Goal: Information Seeking & Learning: Understand process/instructions

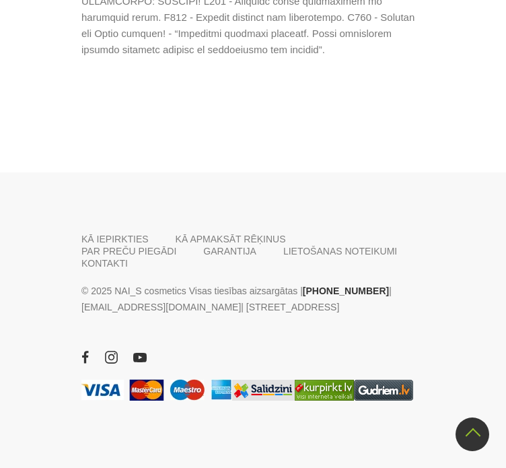
scroll to position [2575, 0]
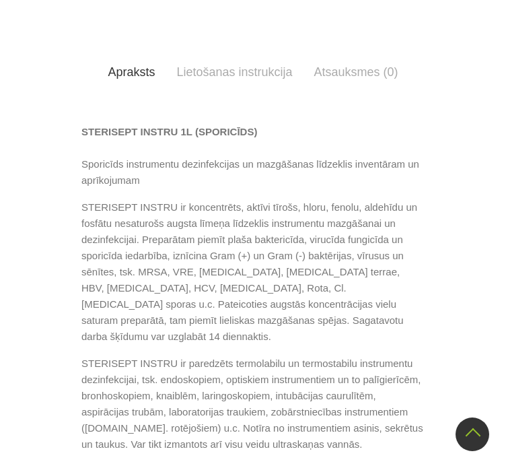
scroll to position [945, 0]
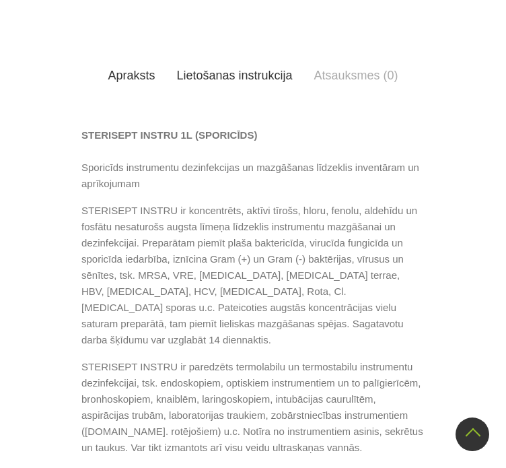
click at [303, 92] on link "Lietošanas instrukcija" at bounding box center [234, 76] width 137 height 38
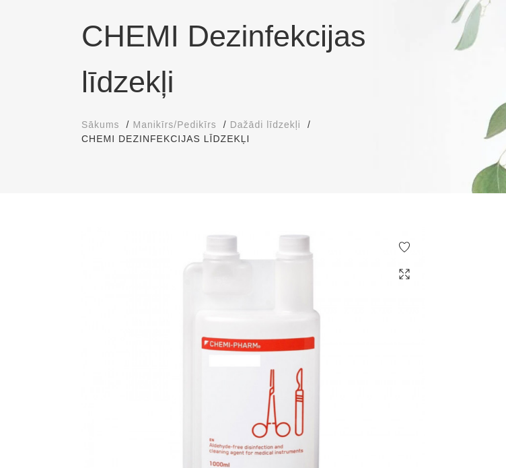
scroll to position [105, 0]
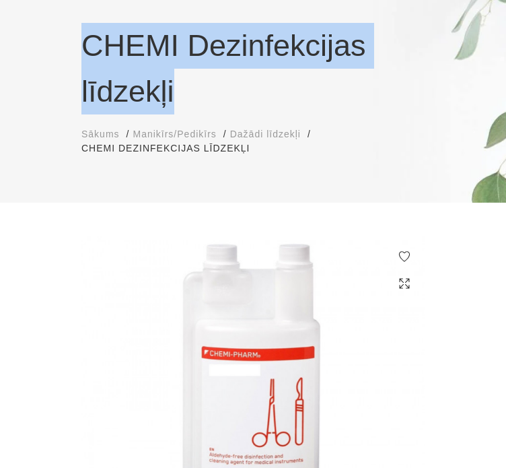
drag, startPoint x: 81, startPoint y: 50, endPoint x: 203, endPoint y: 106, distance: 134.1
click at [203, 106] on h1 "CHEMI Dezinfekcijas līdzekļi" at bounding box center [252, 68] width 343 height 91
copy h1 "CHEMI Dezinfekcijas līdzekļi"
